Goal: Information Seeking & Learning: Learn about a topic

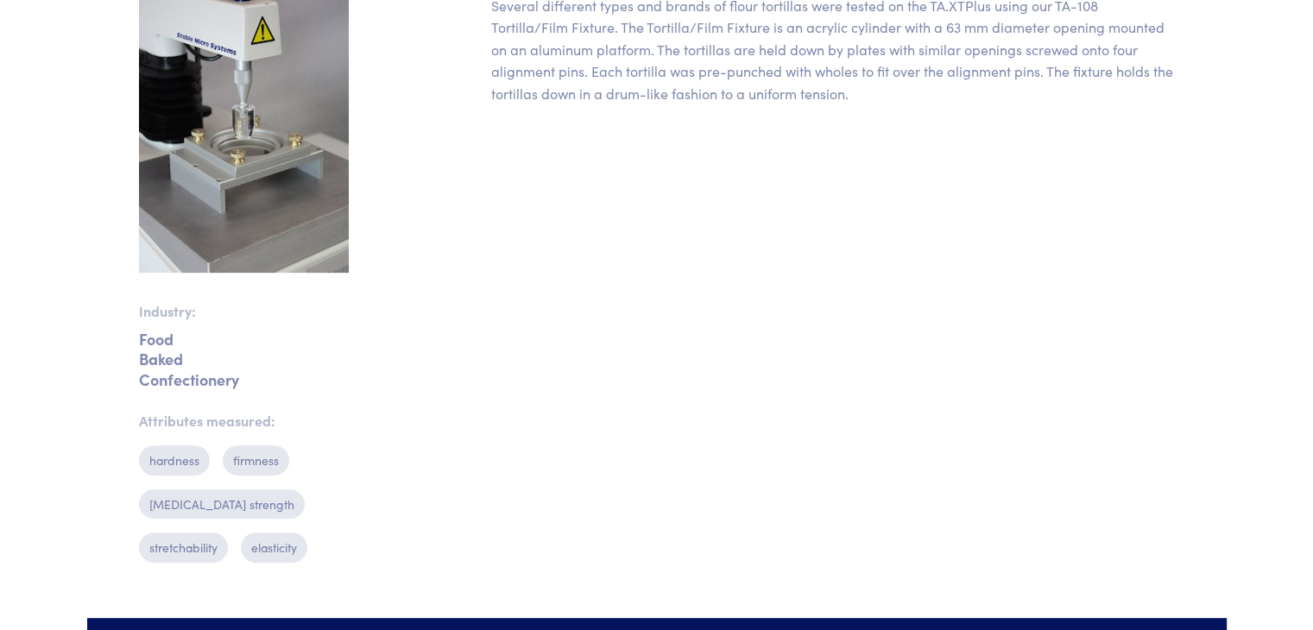
scroll to position [610, 0]
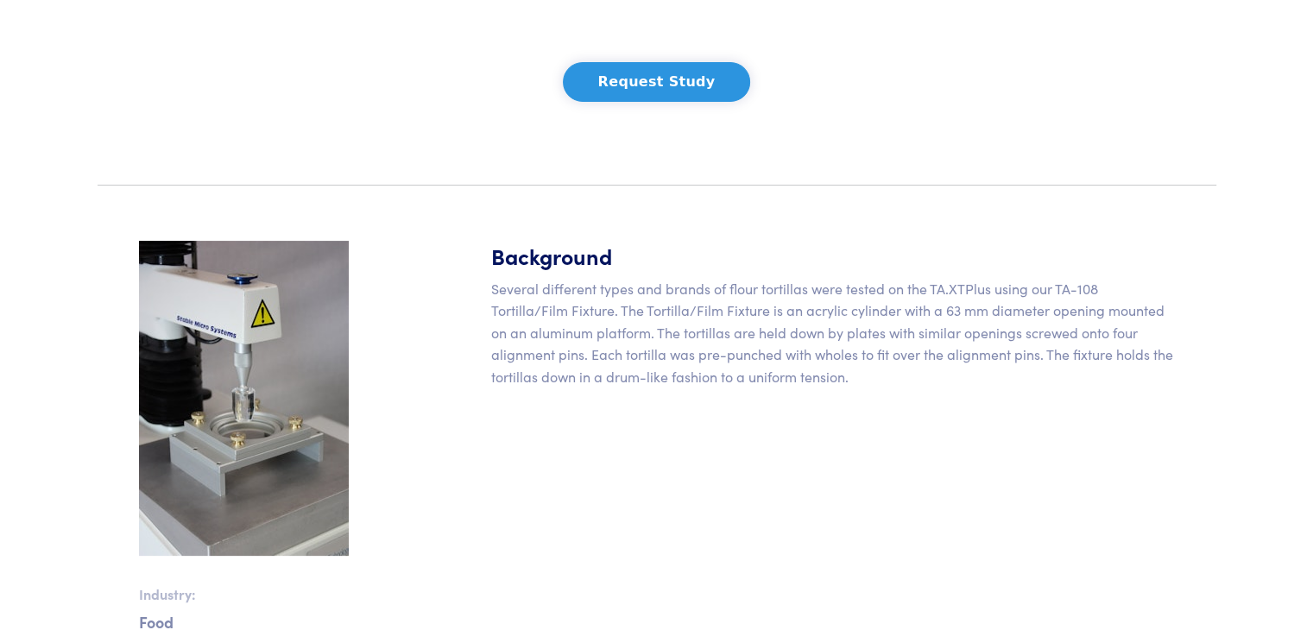
scroll to position [342, 0]
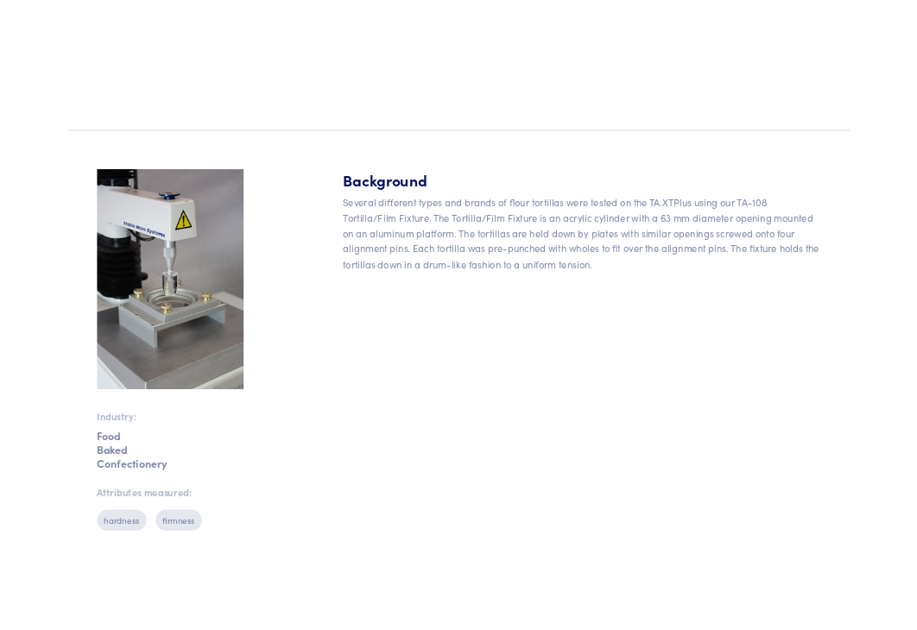
scroll to position [432, 0]
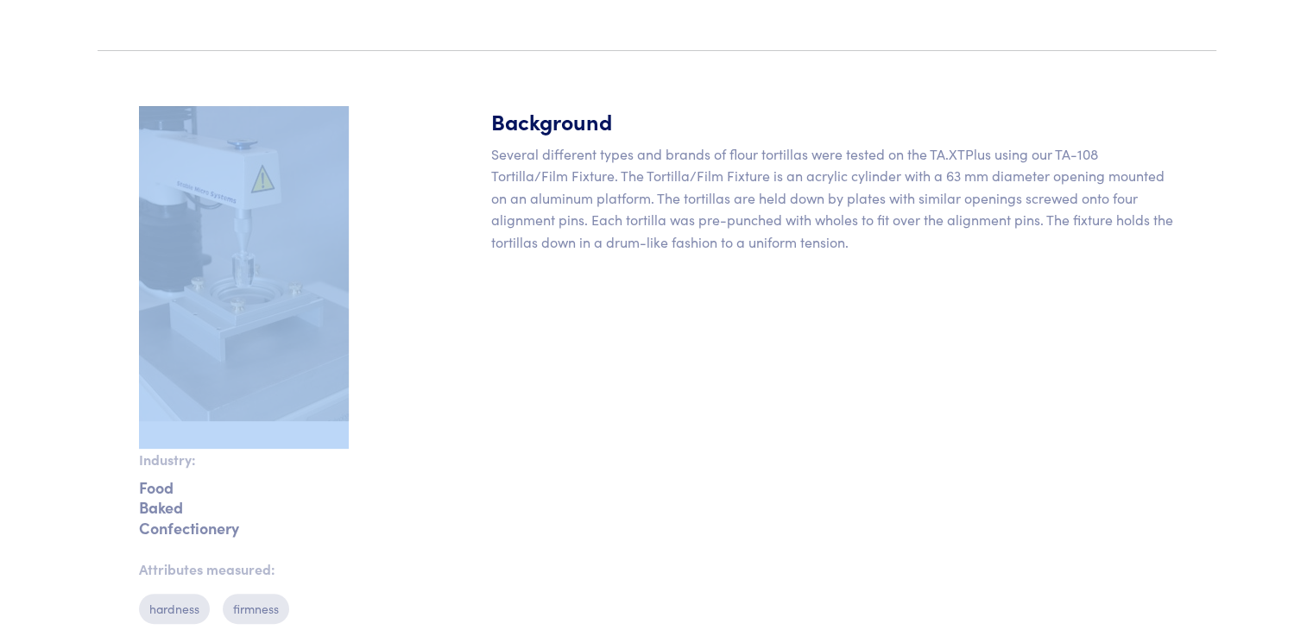
drag, startPoint x: 130, startPoint y: 107, endPoint x: 368, endPoint y: 351, distance: 341.3
click at [368, 351] on div "Industry: Food Baked Confectionery Attributes measured: hardness firmness ruptu…" at bounding box center [261, 415] width 264 height 619
